Goal: Task Accomplishment & Management: Manage account settings

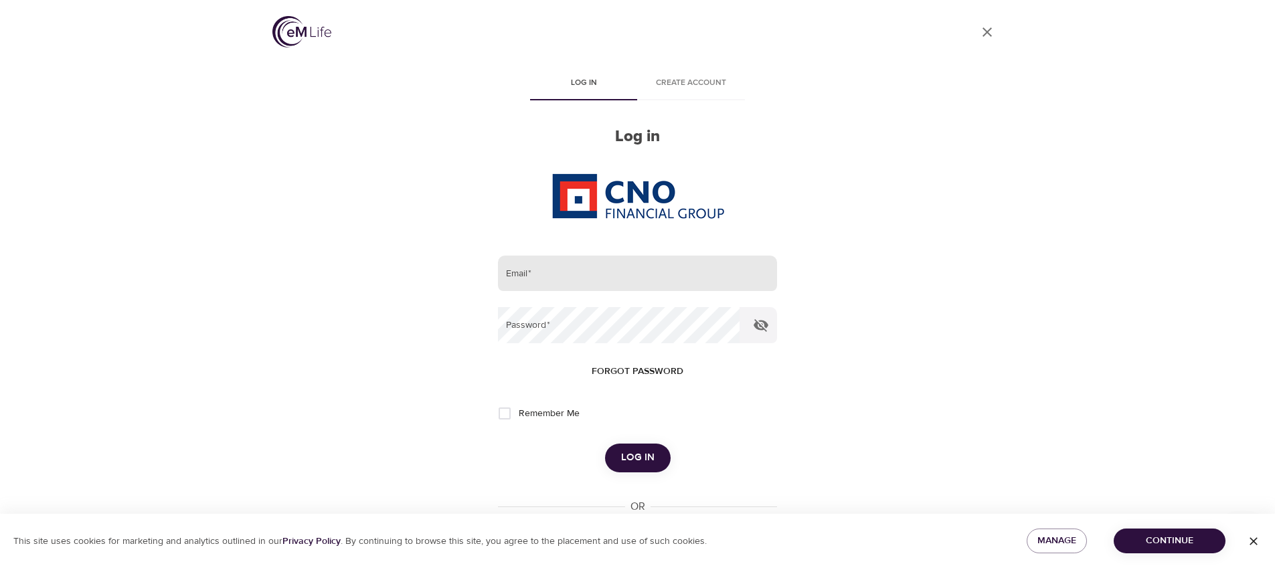
click at [614, 267] on input "email" at bounding box center [637, 274] width 278 height 36
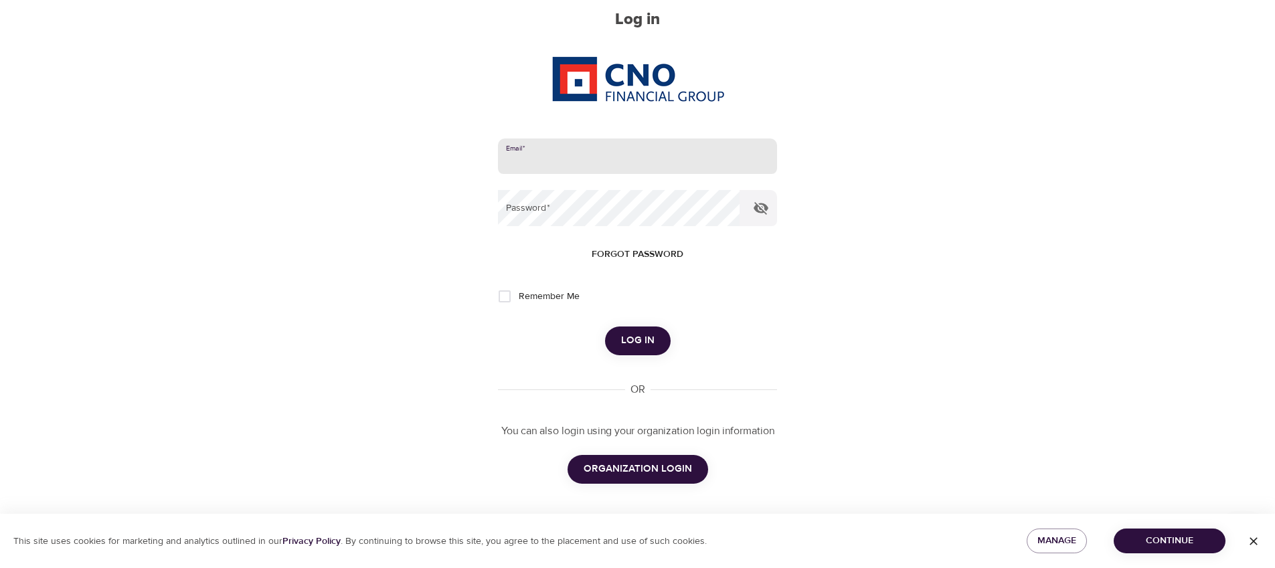
click at [678, 468] on span "ORGANIZATION LOGIN" at bounding box center [637, 468] width 108 height 17
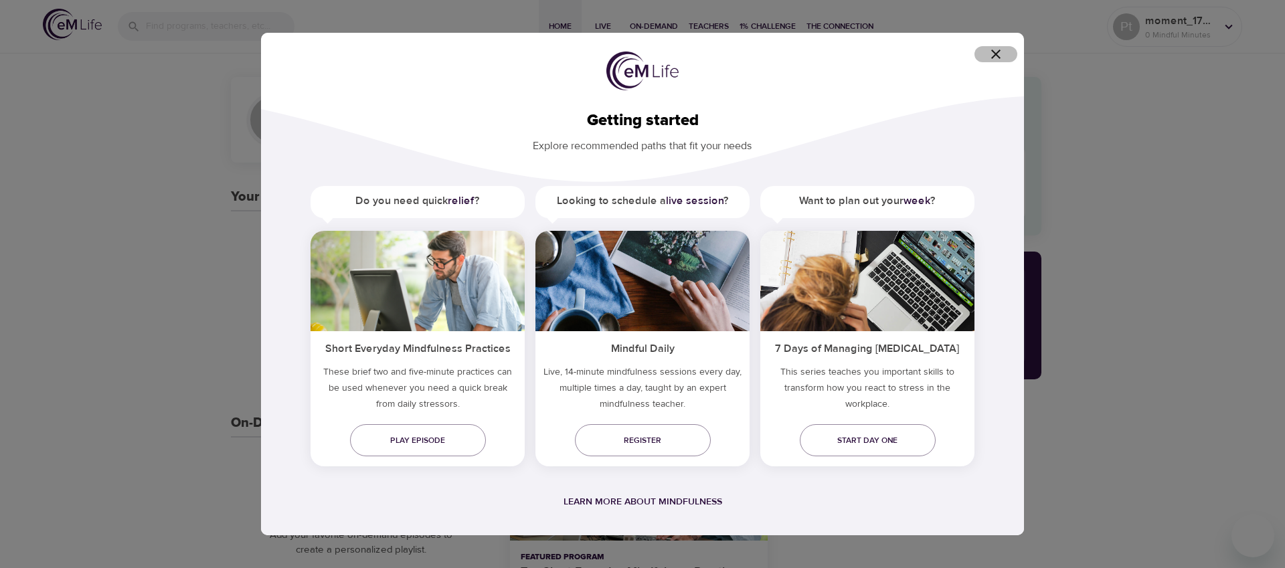
click at [990, 52] on icon "button" at bounding box center [996, 54] width 16 height 16
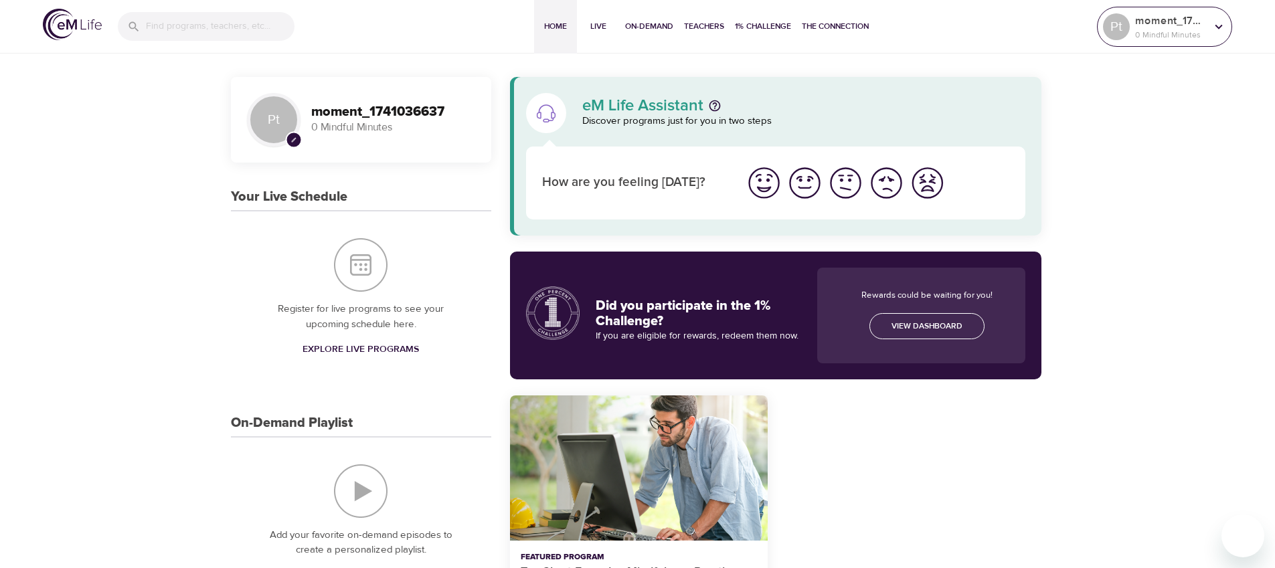
click at [1225, 30] on icon at bounding box center [1218, 26] width 15 height 15
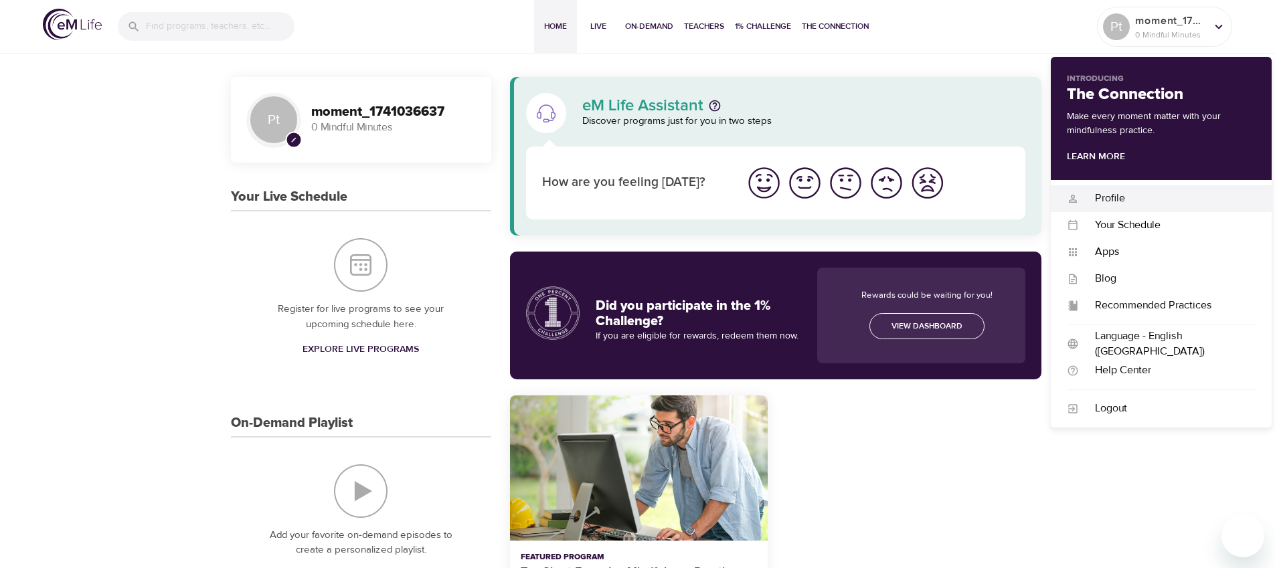
click at [1103, 205] on div "Profile" at bounding box center [1167, 198] width 177 height 15
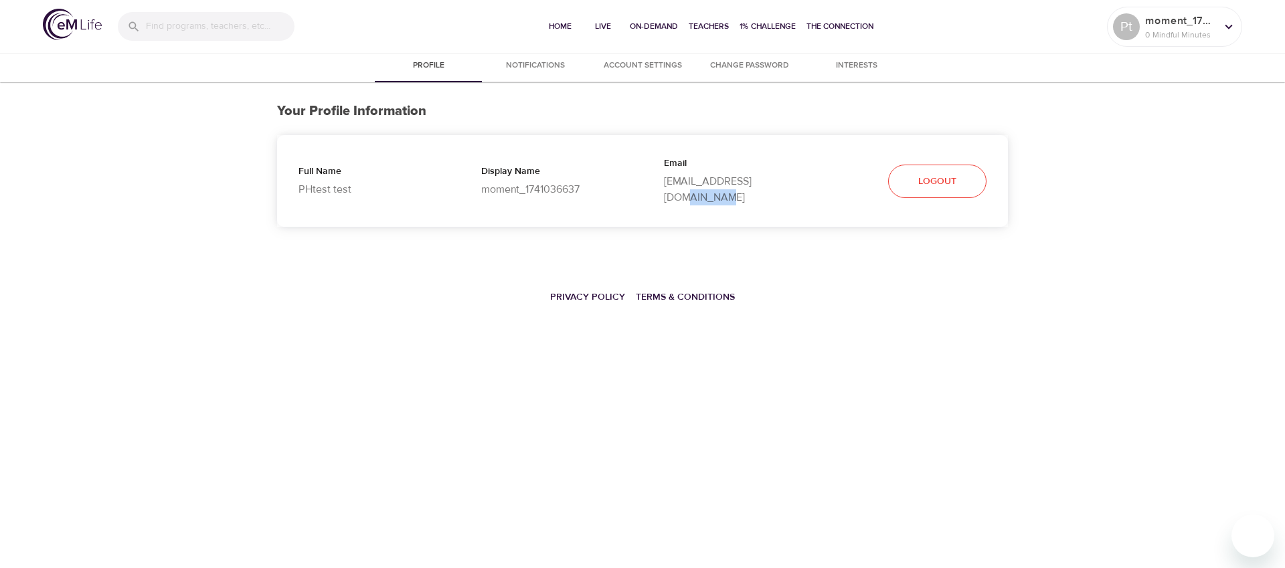
drag, startPoint x: 760, startPoint y: 182, endPoint x: 798, endPoint y: 178, distance: 37.7
click at [798, 178] on p "[EMAIL_ADDRESS][DOMAIN_NAME]" at bounding box center [734, 189] width 140 height 32
click at [937, 173] on span "Logout" at bounding box center [937, 181] width 38 height 17
